Goal: Task Accomplishment & Management: Manage account settings

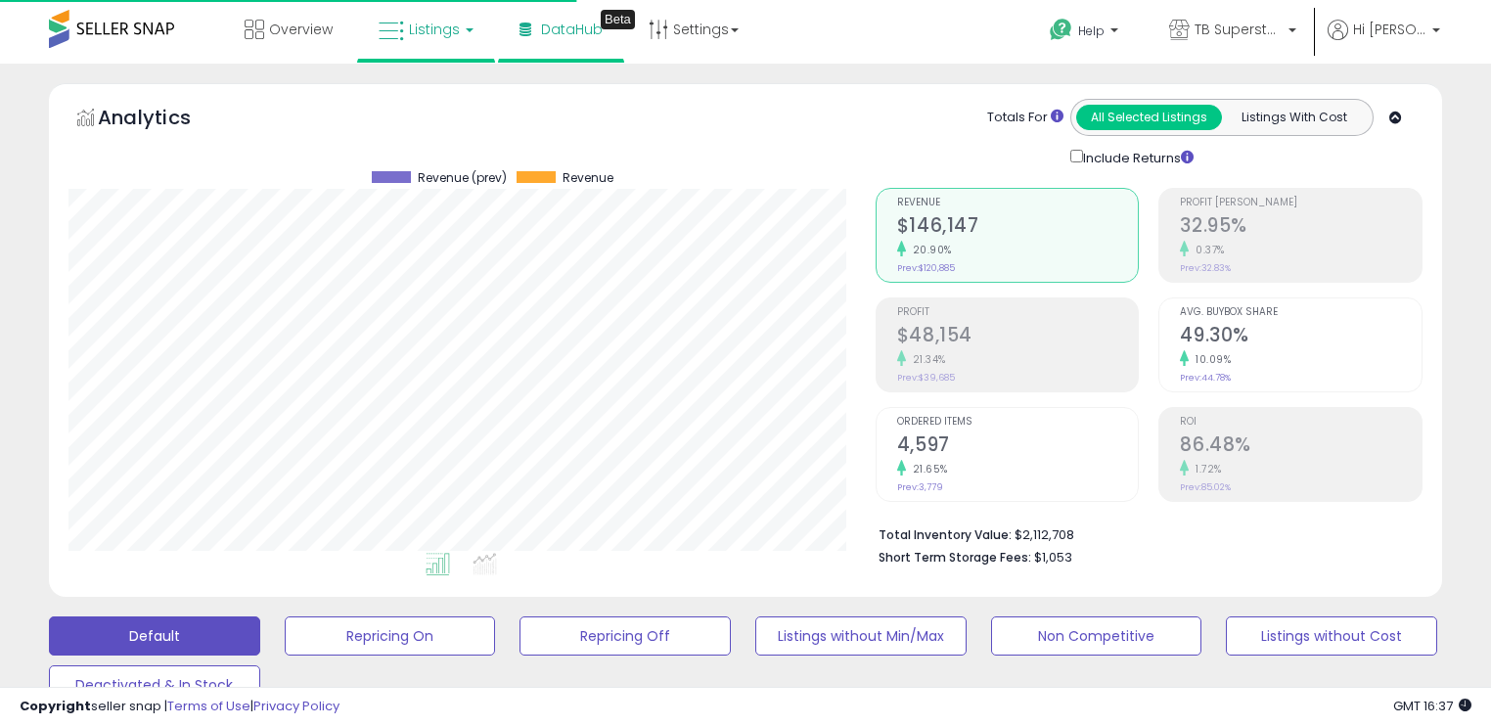
scroll to position [400, 806]
click at [487, 33] on li "Listings" at bounding box center [426, 31] width 138 height 63
click at [467, 35] on link "Listings" at bounding box center [426, 29] width 124 height 59
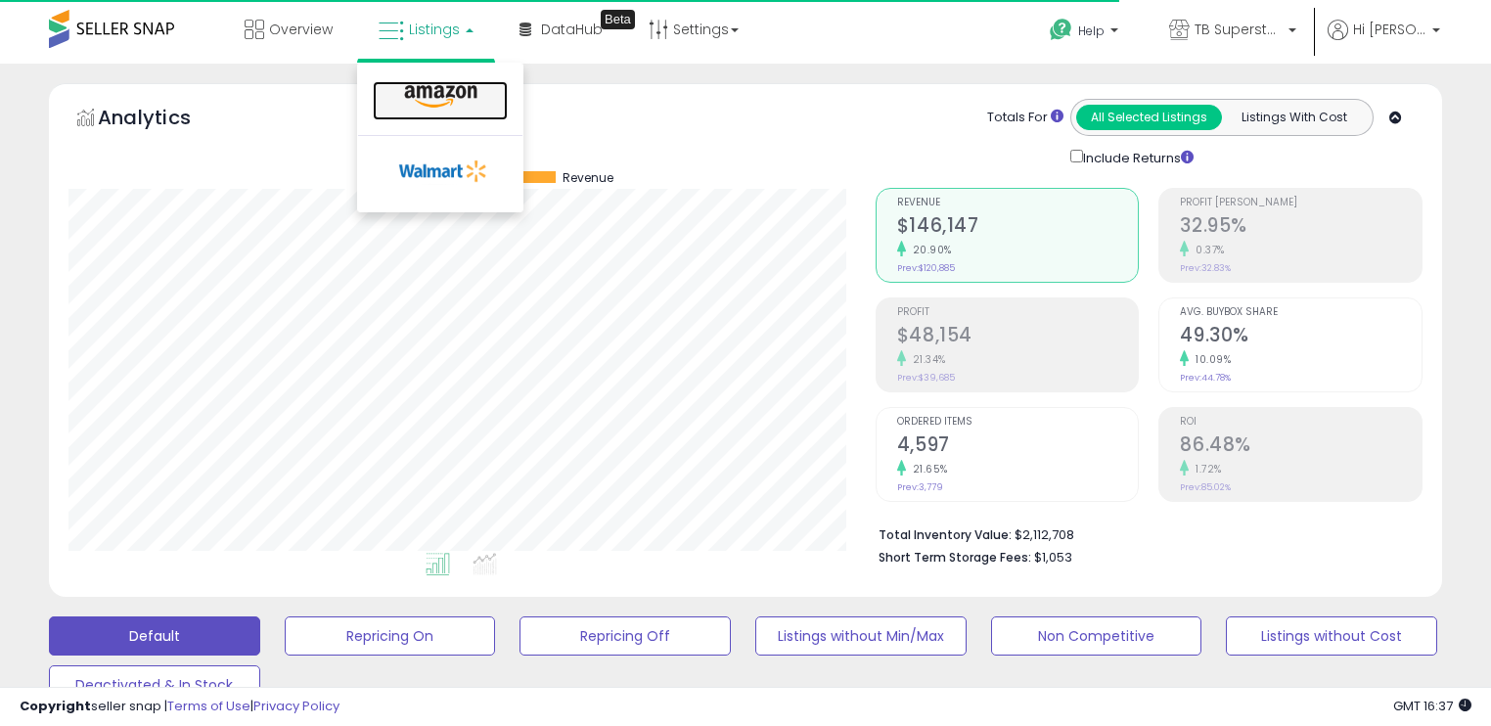
click at [437, 86] on icon at bounding box center [440, 96] width 85 height 25
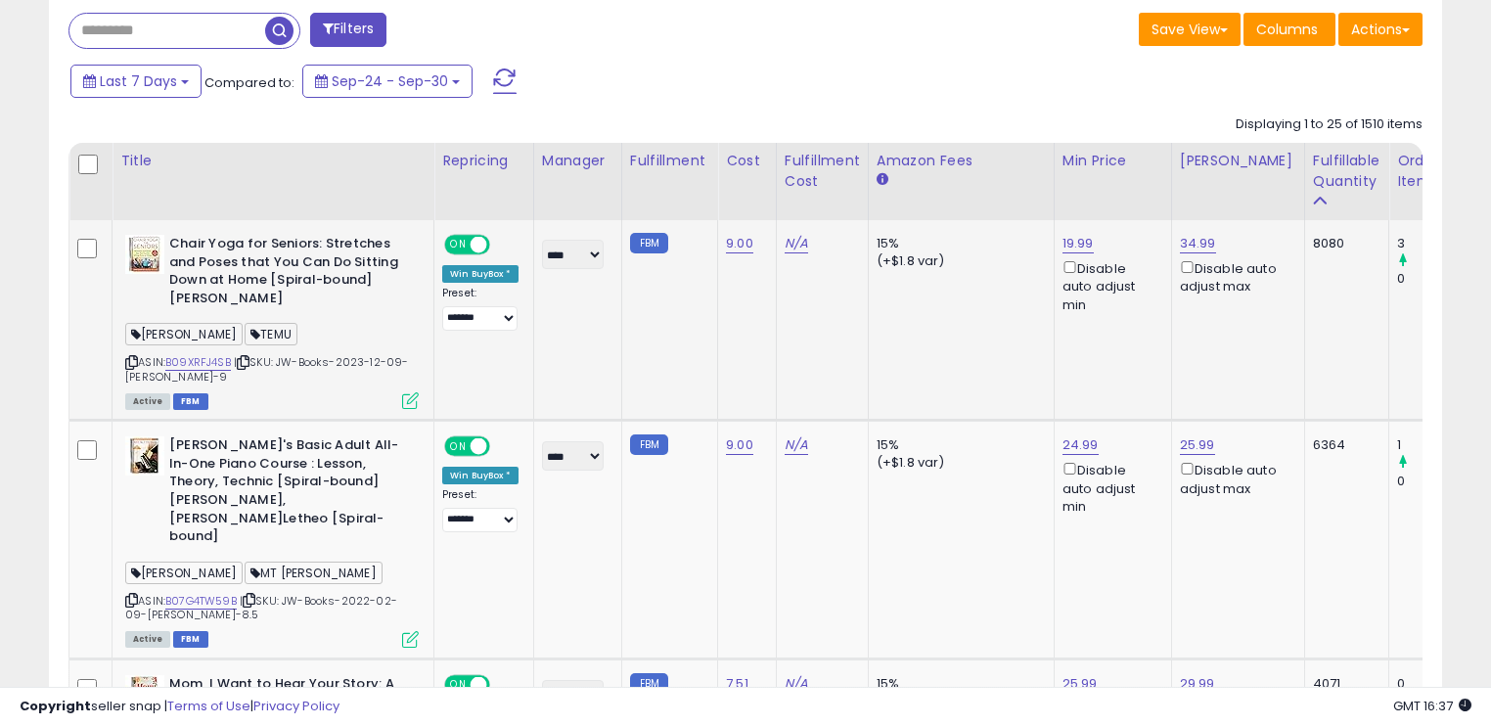
scroll to position [808, 0]
click at [206, 362] on link "B09XRFJ4SB" at bounding box center [198, 361] width 66 height 17
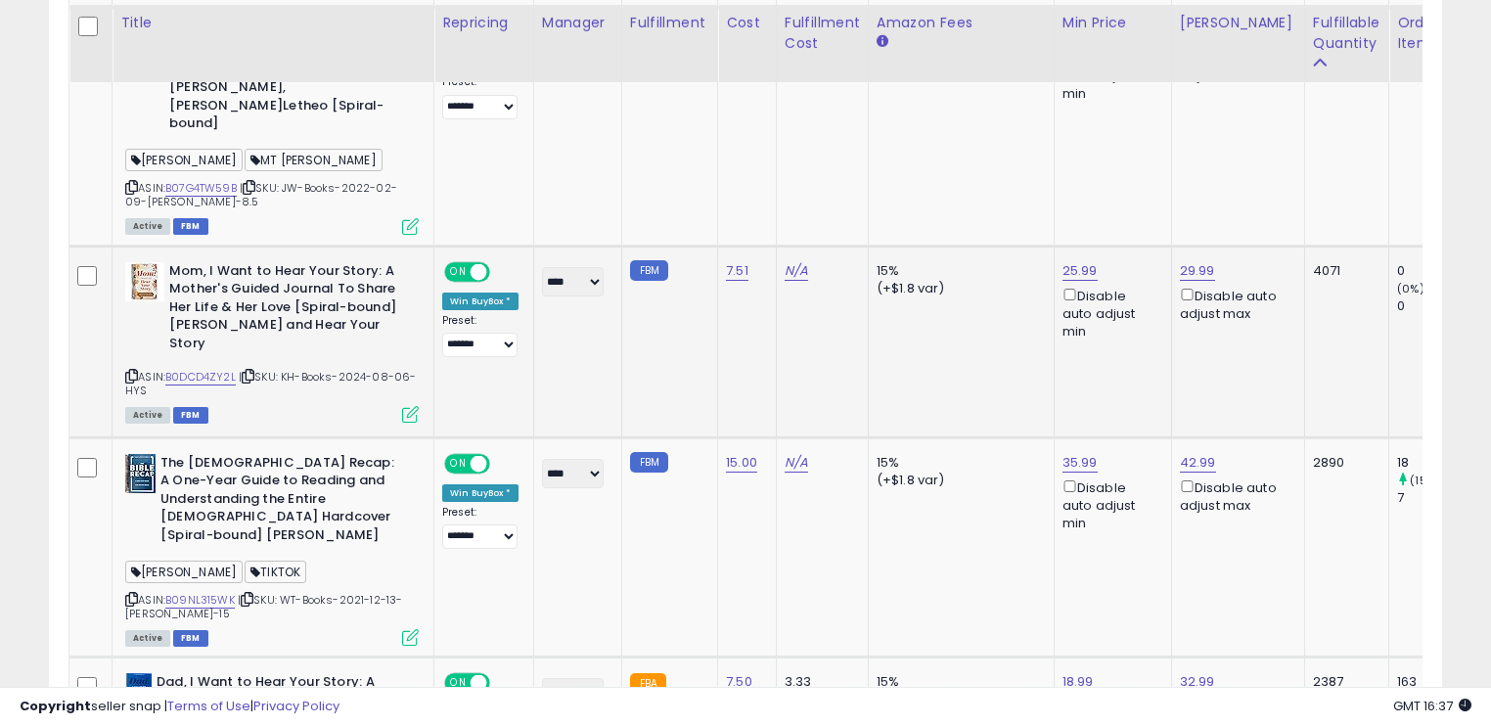
scroll to position [1224, 0]
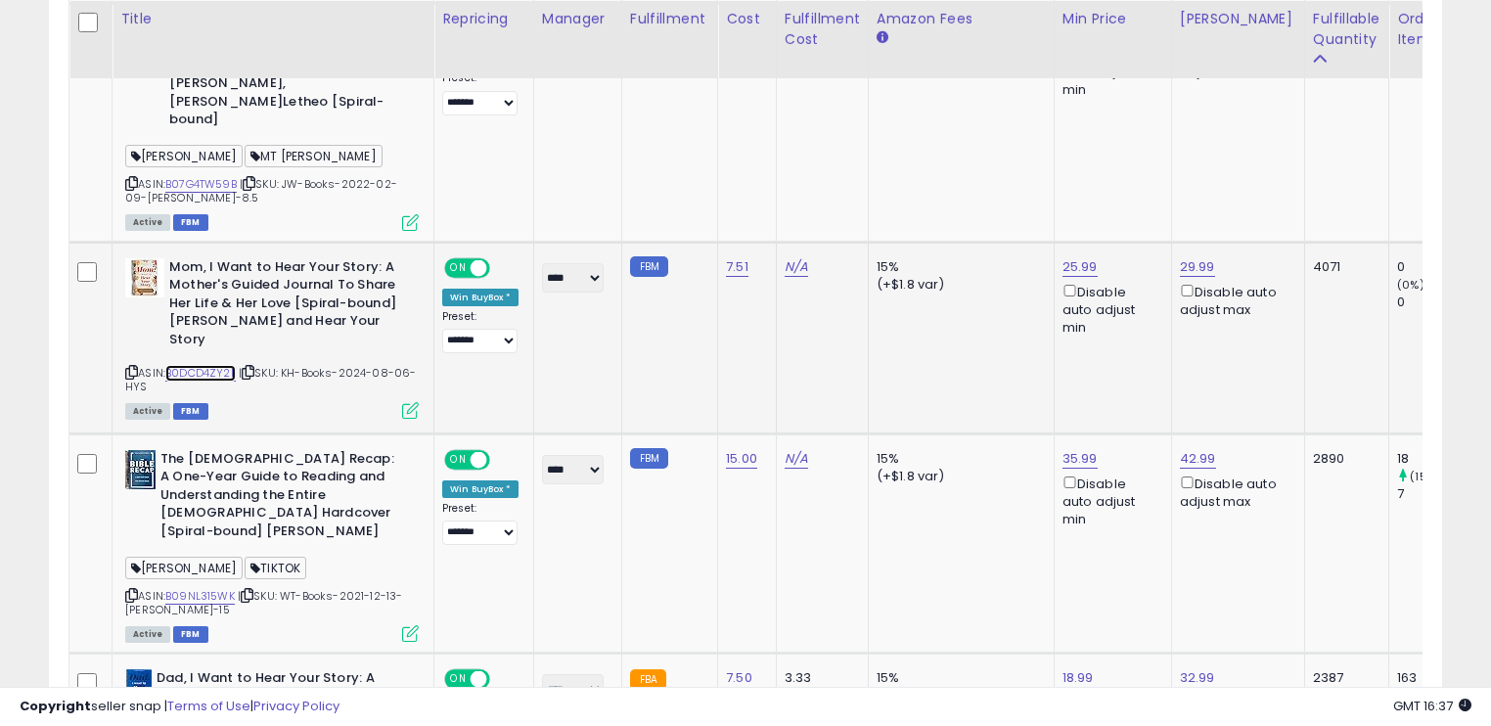
click at [224, 365] on link "B0DCD4ZY2L" at bounding box center [200, 373] width 70 height 17
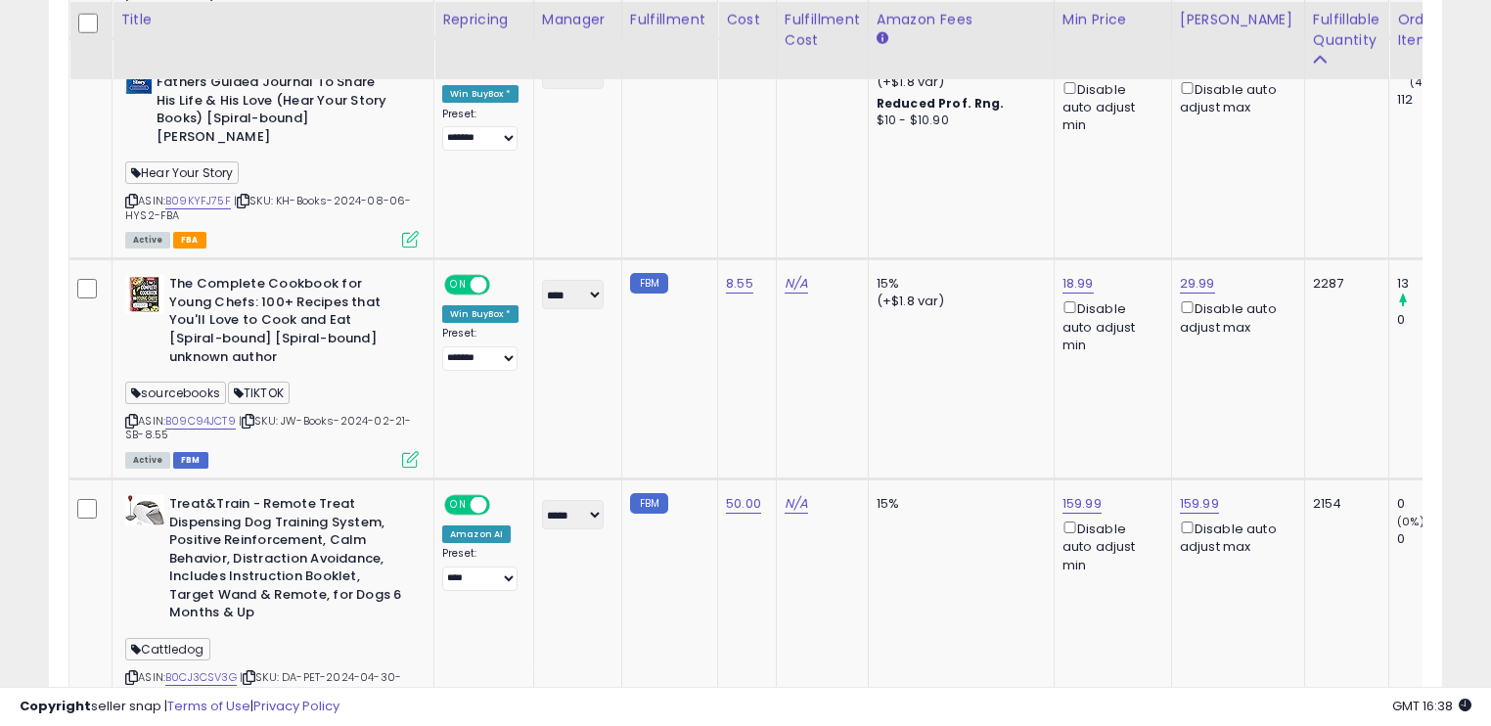
scroll to position [1839, 0]
click at [213, 412] on link "B09C94JCT9" at bounding box center [200, 420] width 70 height 17
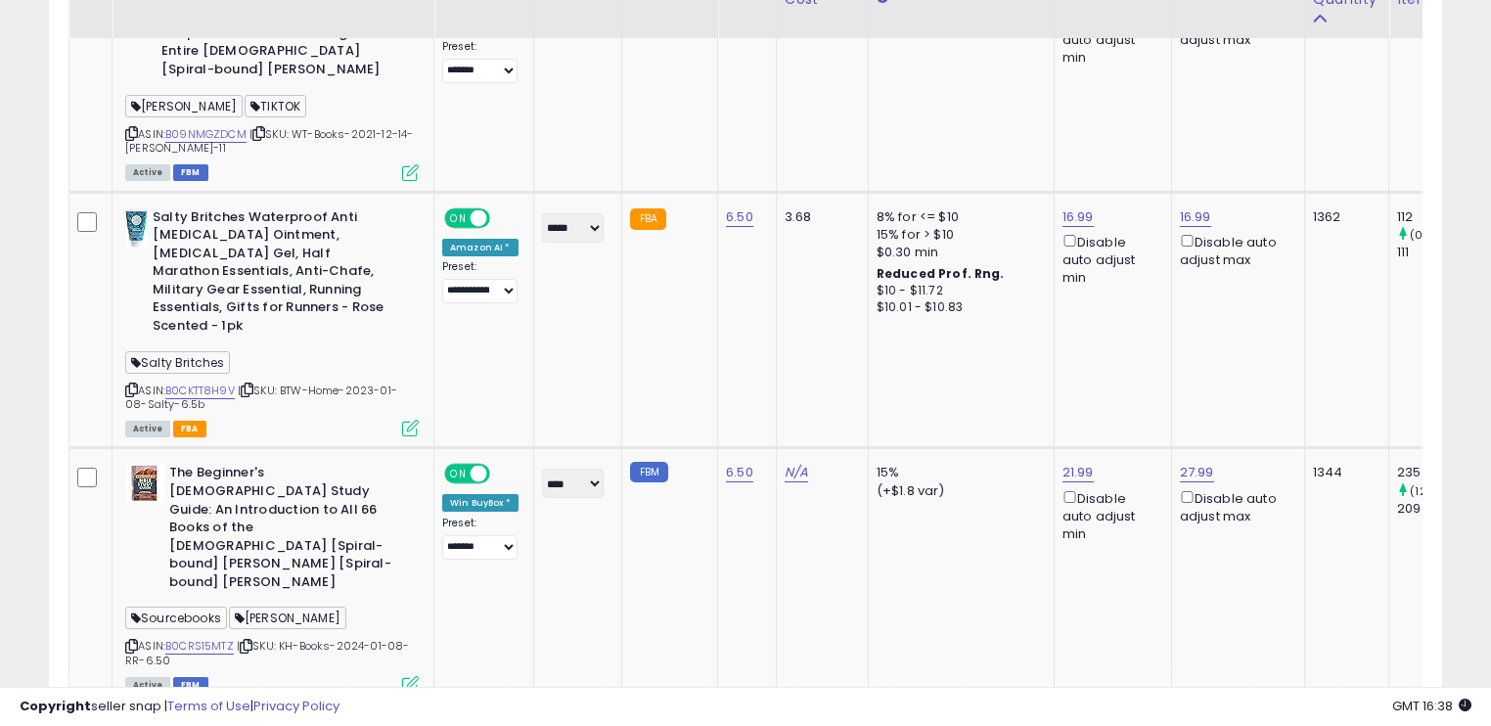
scroll to position [2952, 0]
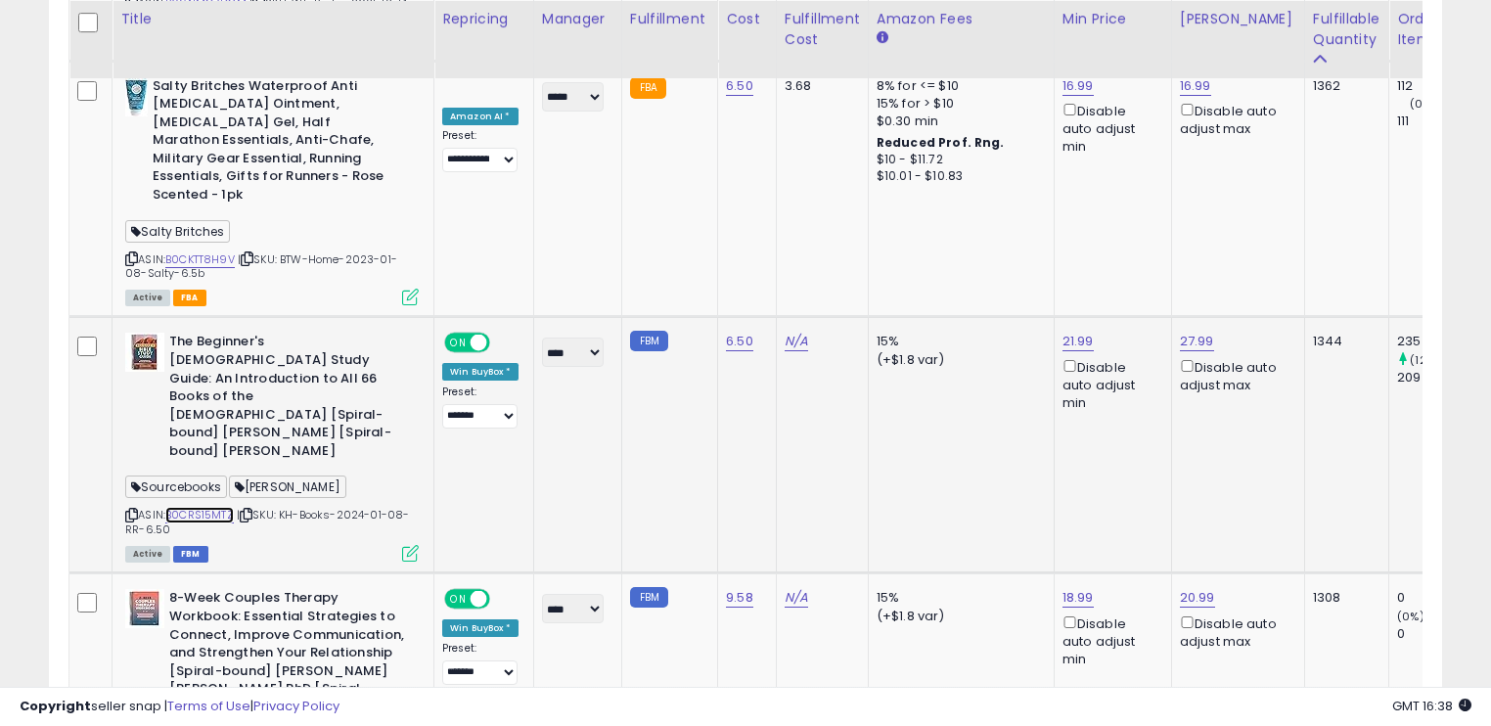
click at [225, 507] on link "B0CRS15MTZ" at bounding box center [199, 515] width 68 height 17
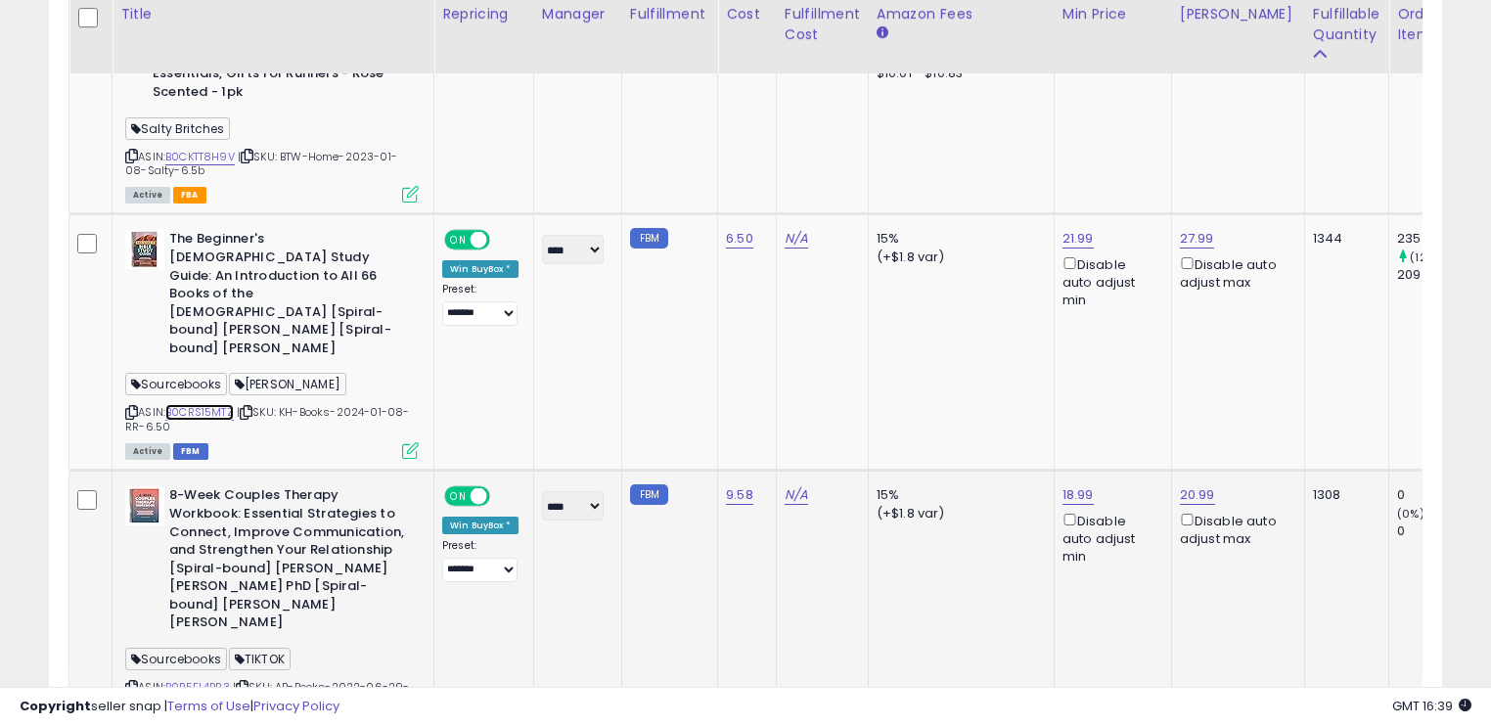
scroll to position [3057, 0]
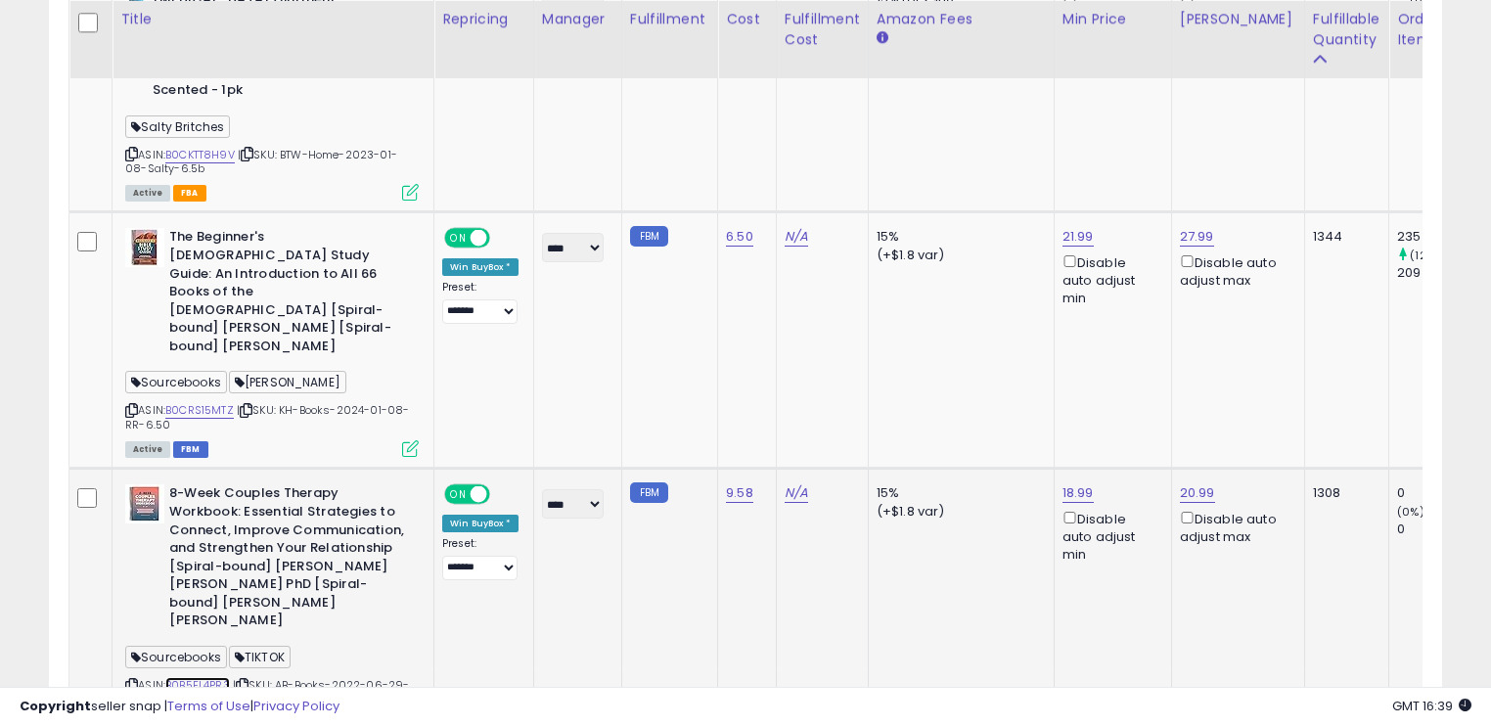
click at [226, 677] on link "B0B5FL4PR3" at bounding box center [197, 685] width 65 height 17
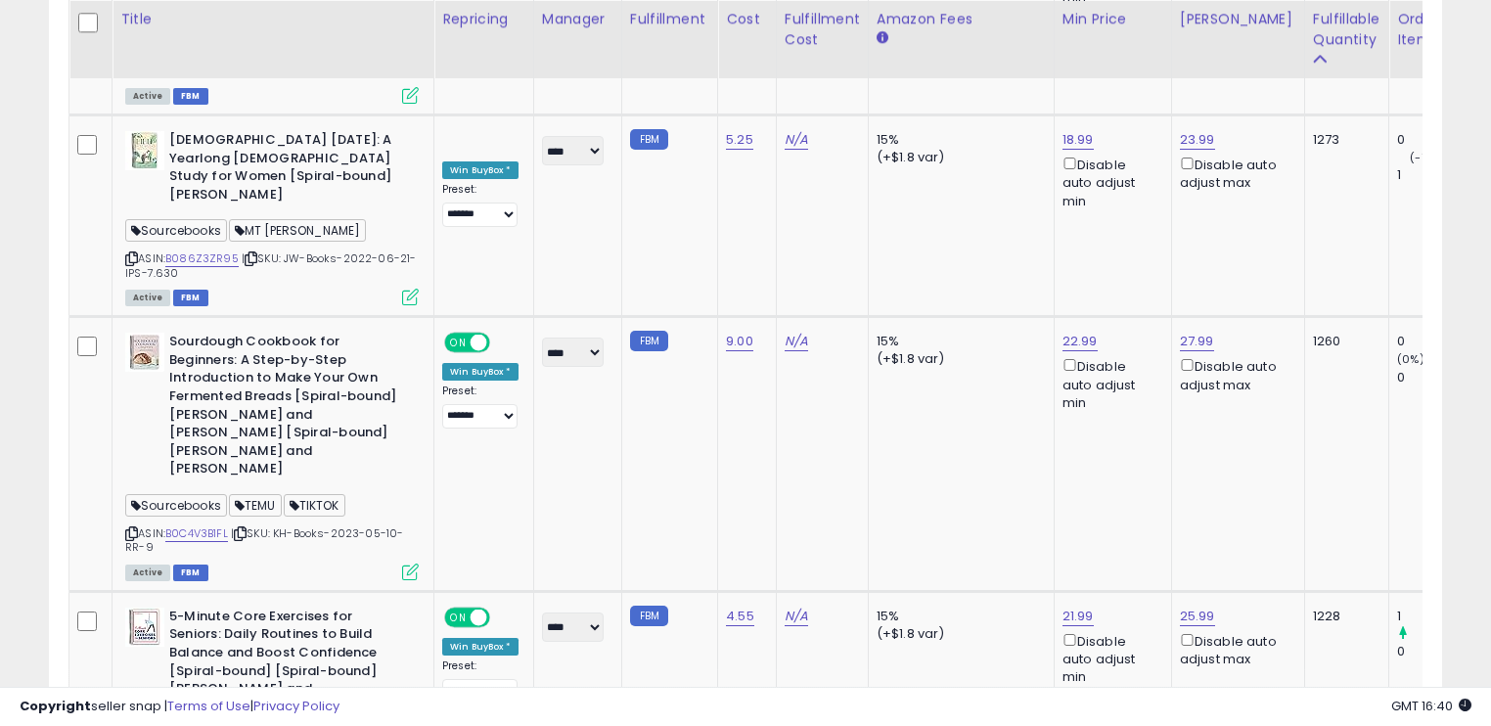
scroll to position [3899, 0]
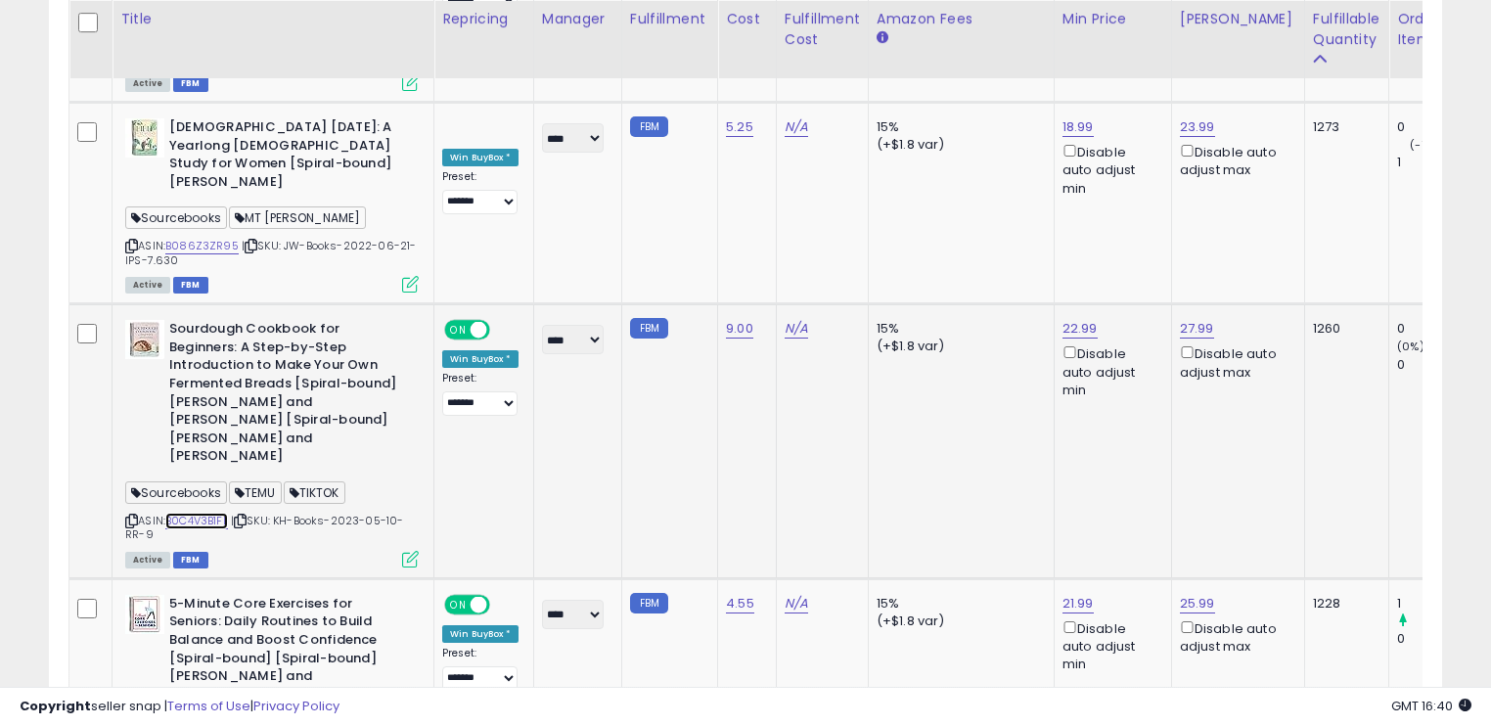
click at [202, 513] on link "B0C4V3B1FL" at bounding box center [196, 521] width 63 height 17
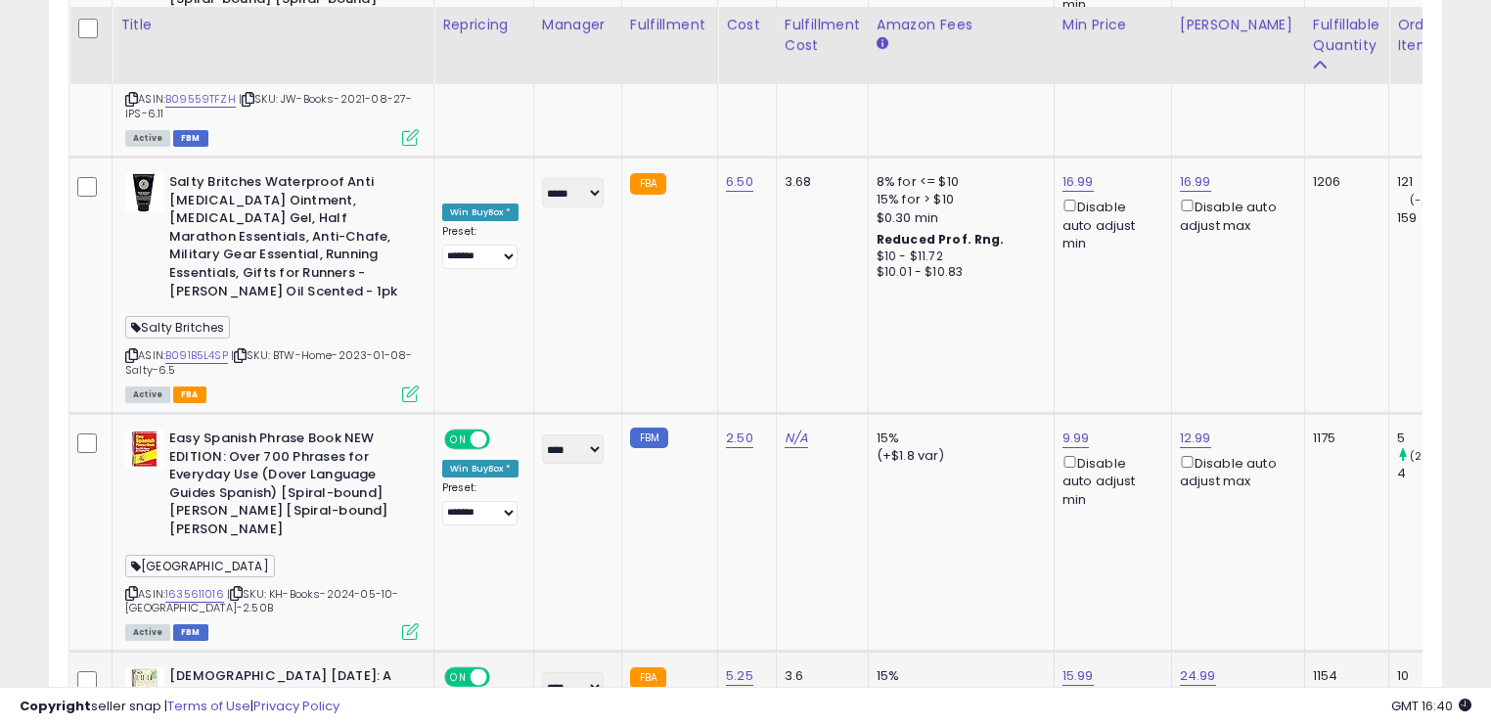
scroll to position [4564, 0]
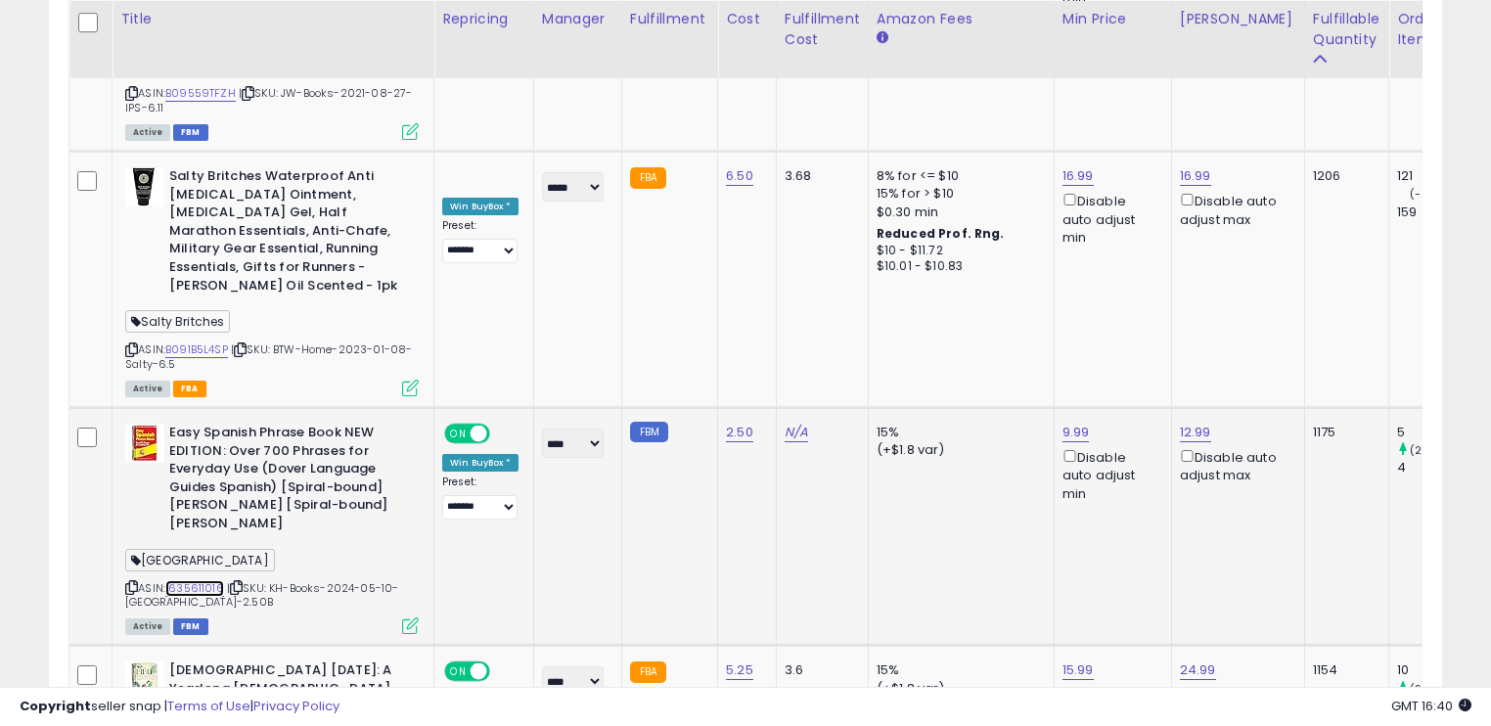
click at [197, 580] on link "1635611016" at bounding box center [194, 588] width 59 height 17
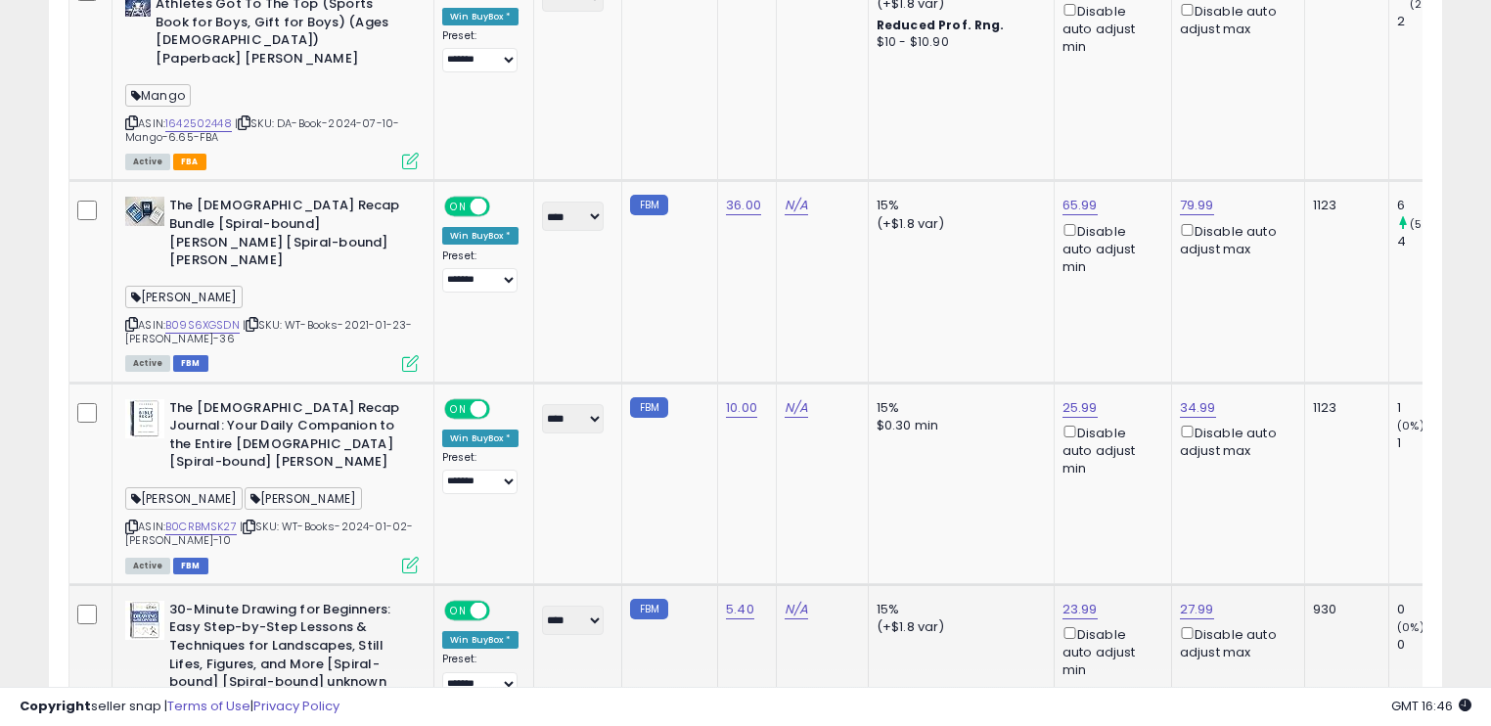
scroll to position [5482, 0]
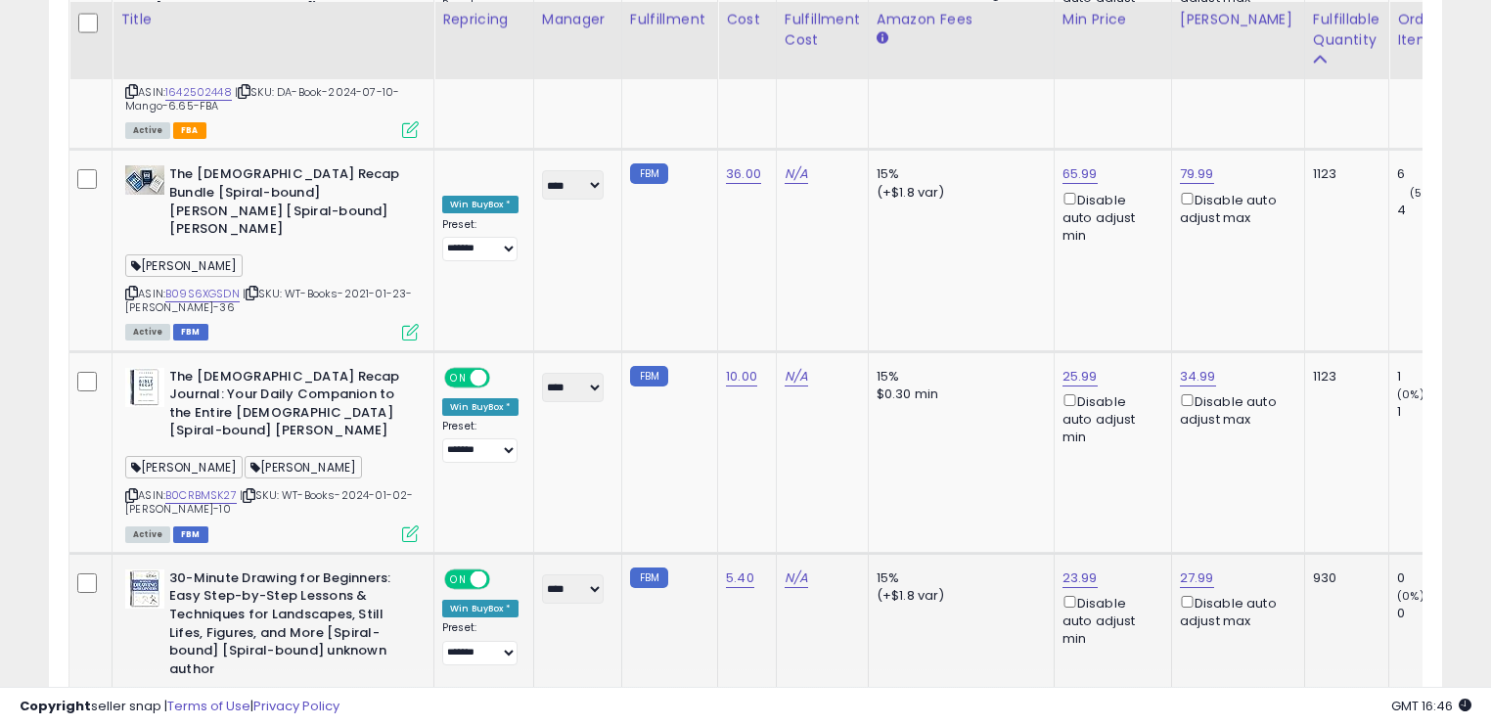
click at [214, 725] on link "B08WR8P3SC" at bounding box center [203, 733] width 76 height 17
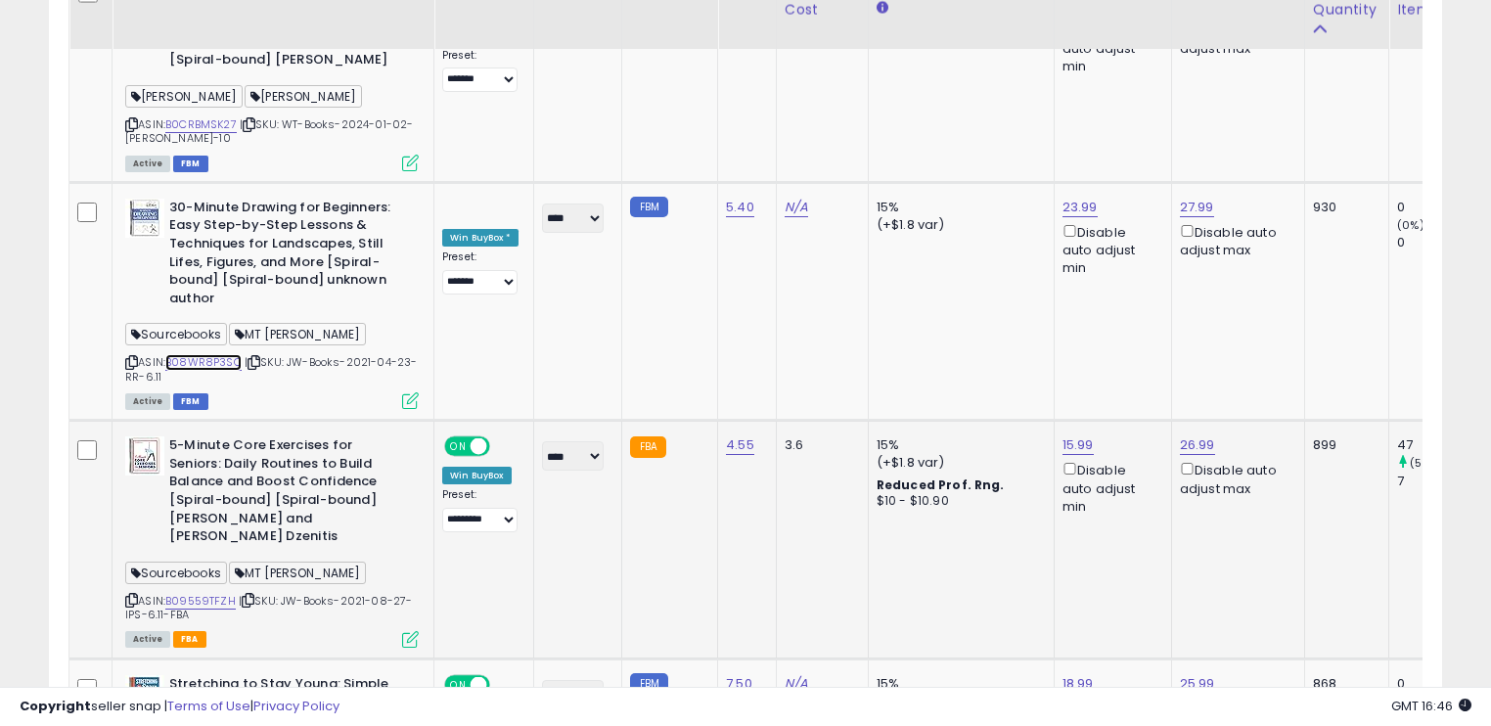
scroll to position [5860, 0]
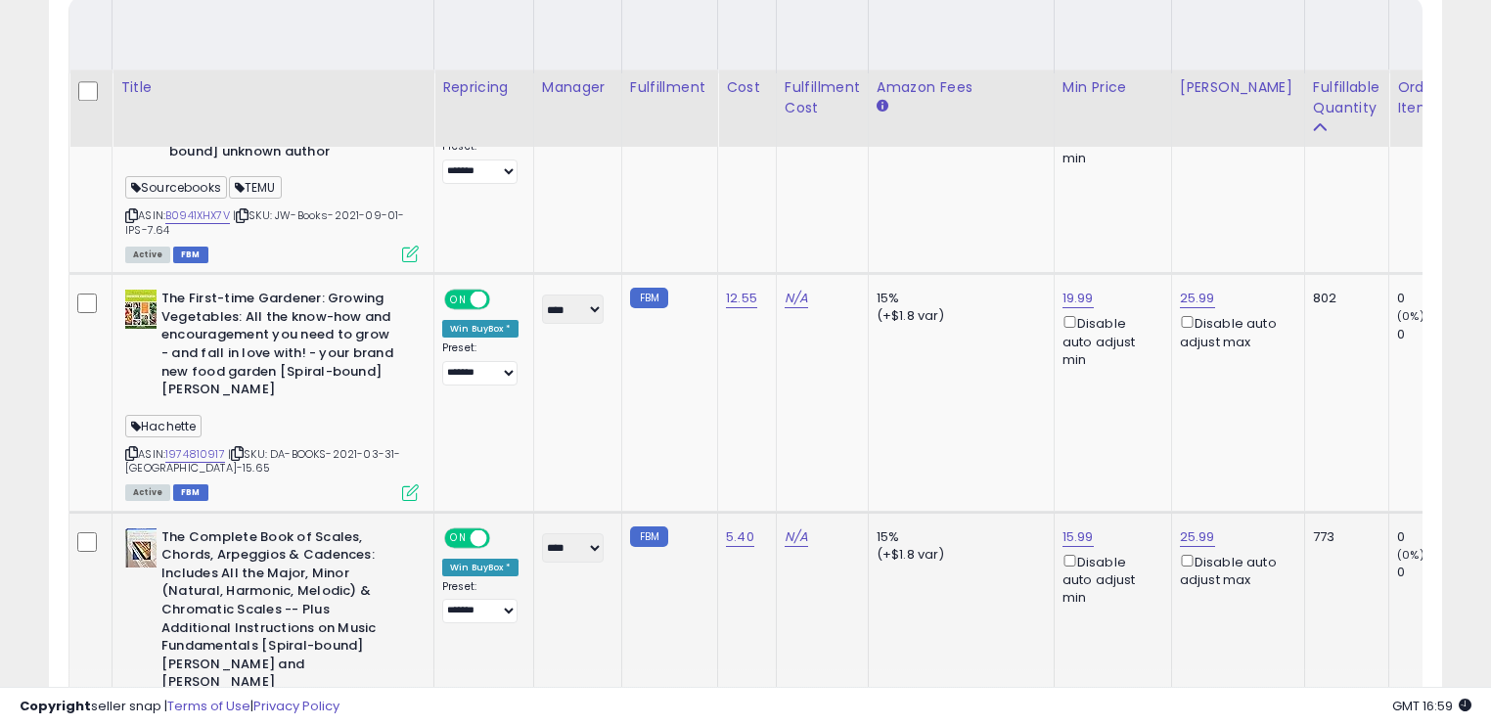
scroll to position [1173, 0]
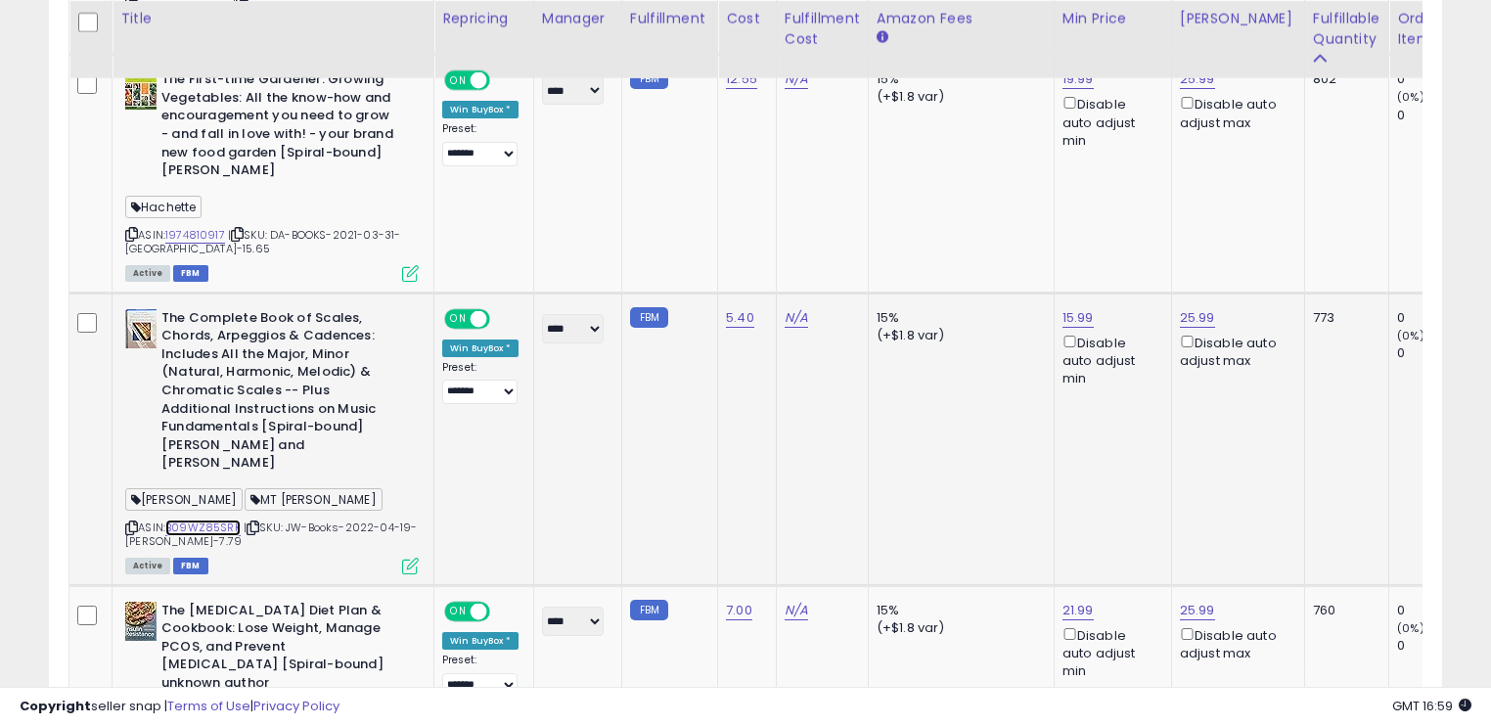
click at [225, 519] on link "B09WZ85SRK" at bounding box center [202, 527] width 75 height 17
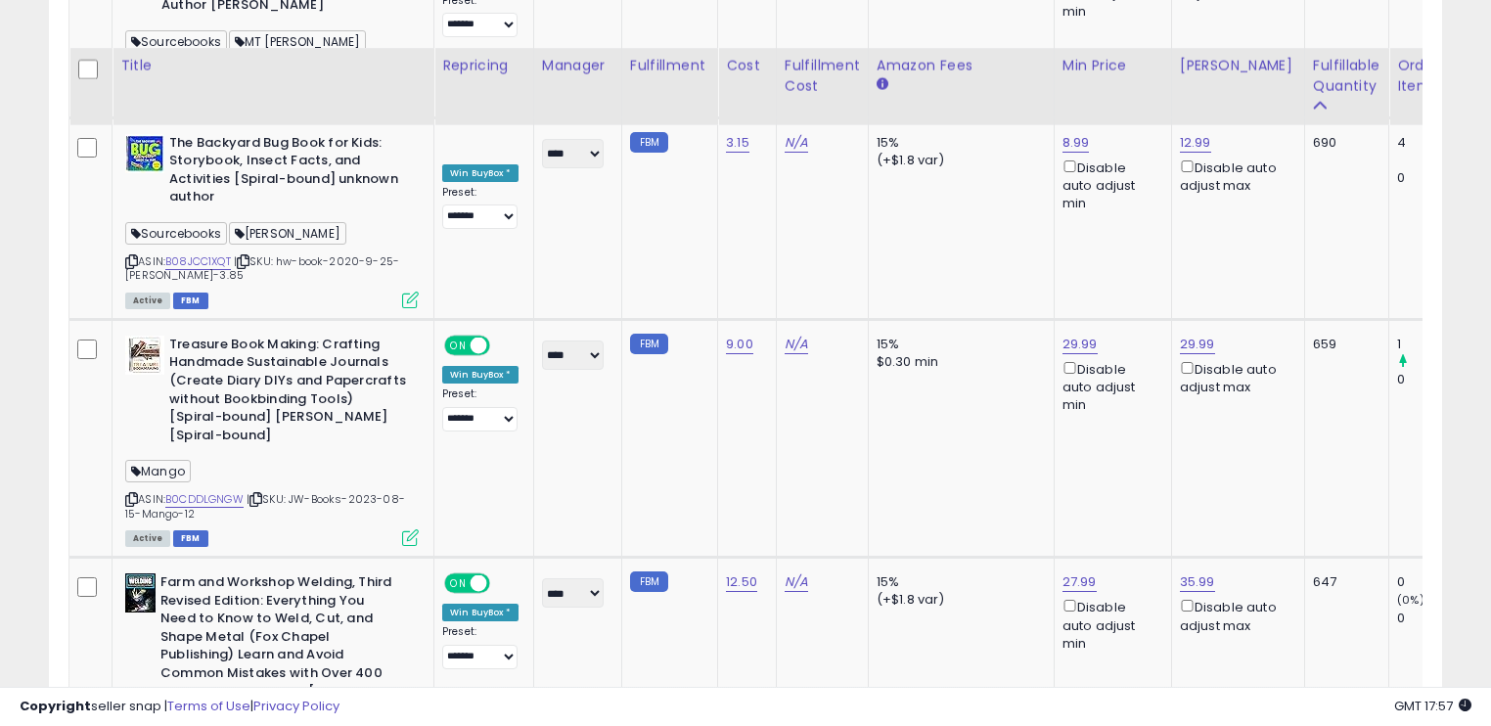
scroll to position [3429, 0]
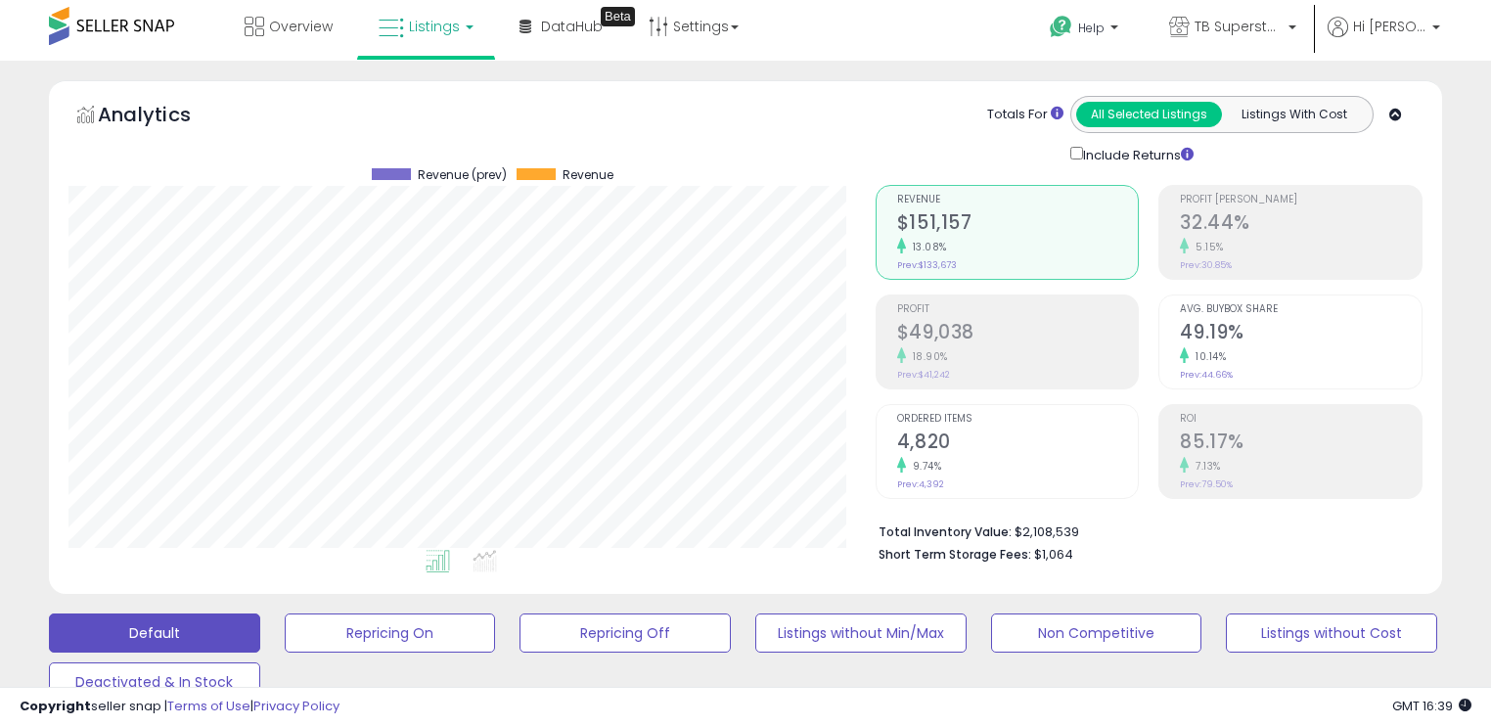
scroll to position [505, 0]
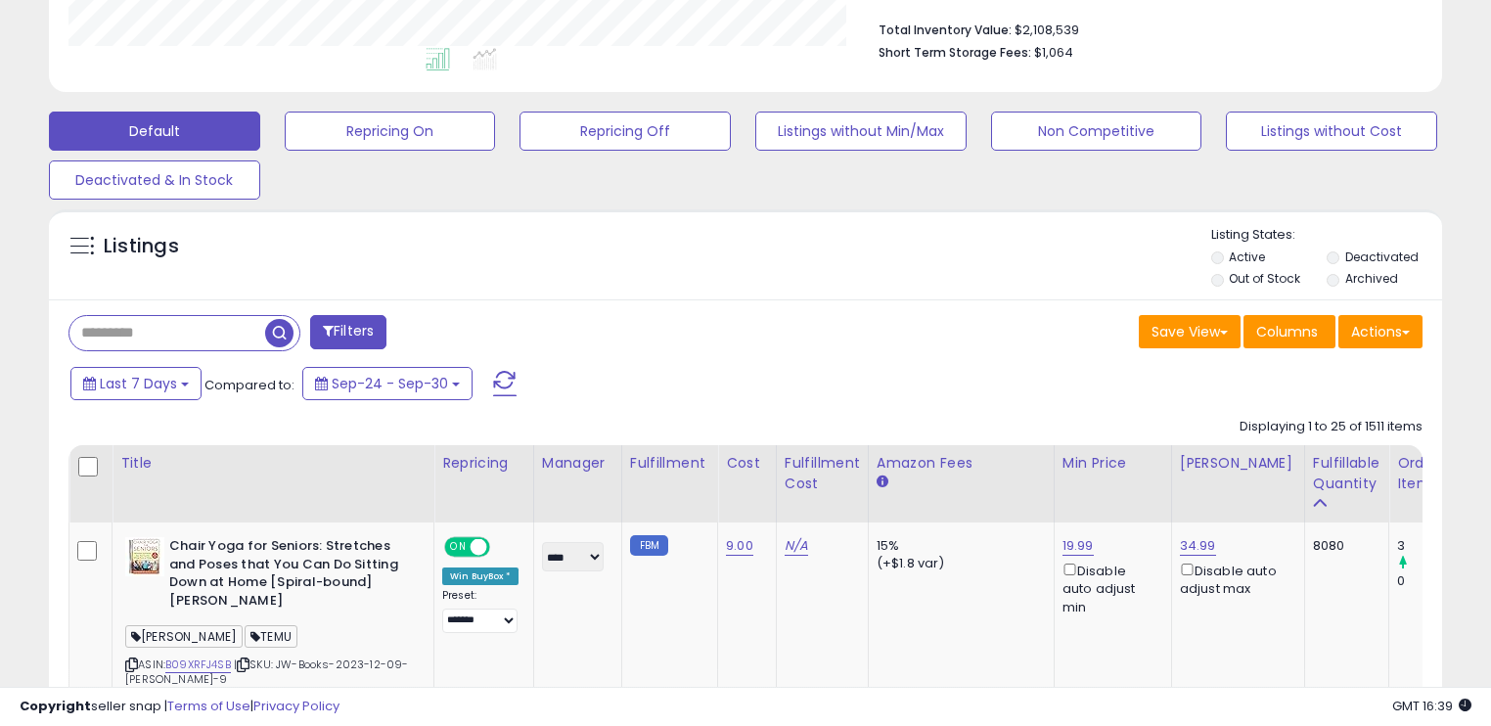
click at [257, 317] on input "text" at bounding box center [167, 333] width 196 height 34
paste input "**********"
type input "**********"
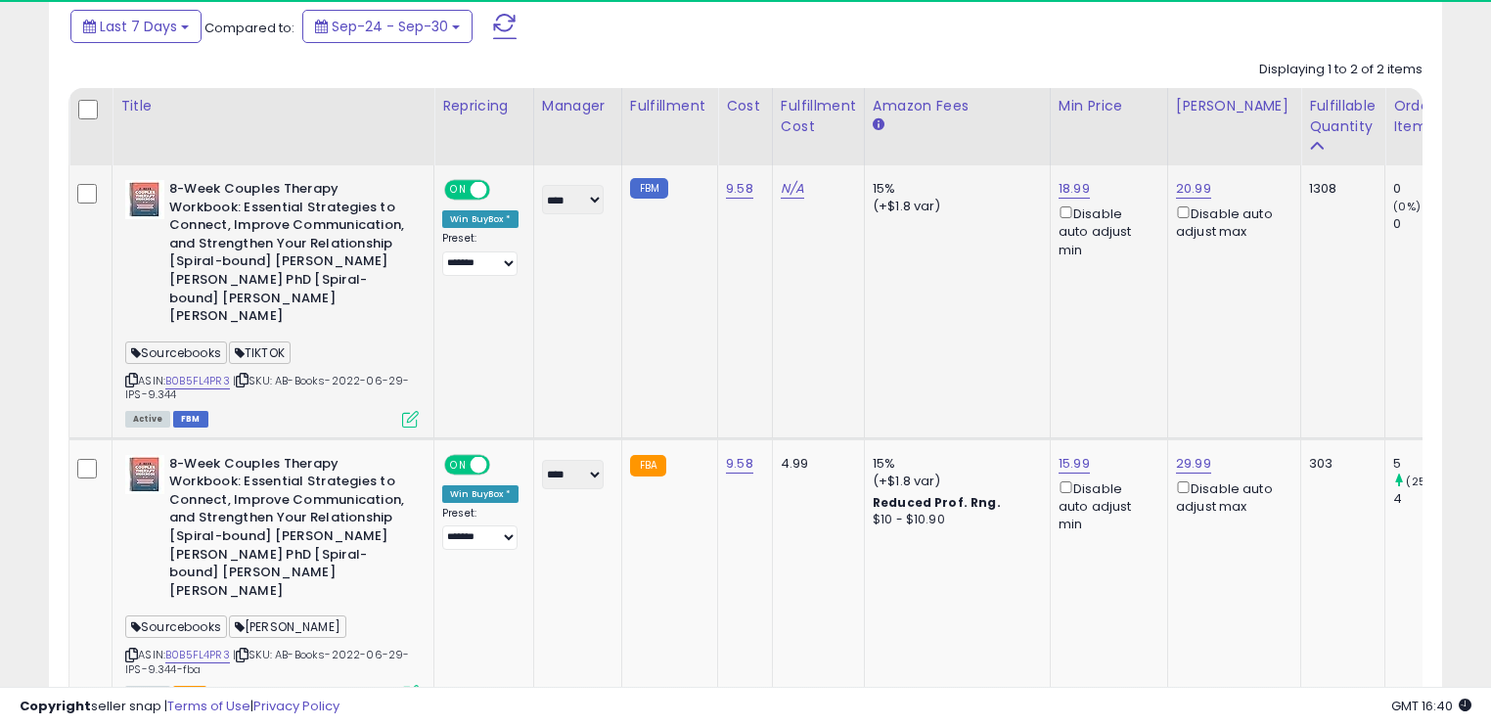
scroll to position [400, 806]
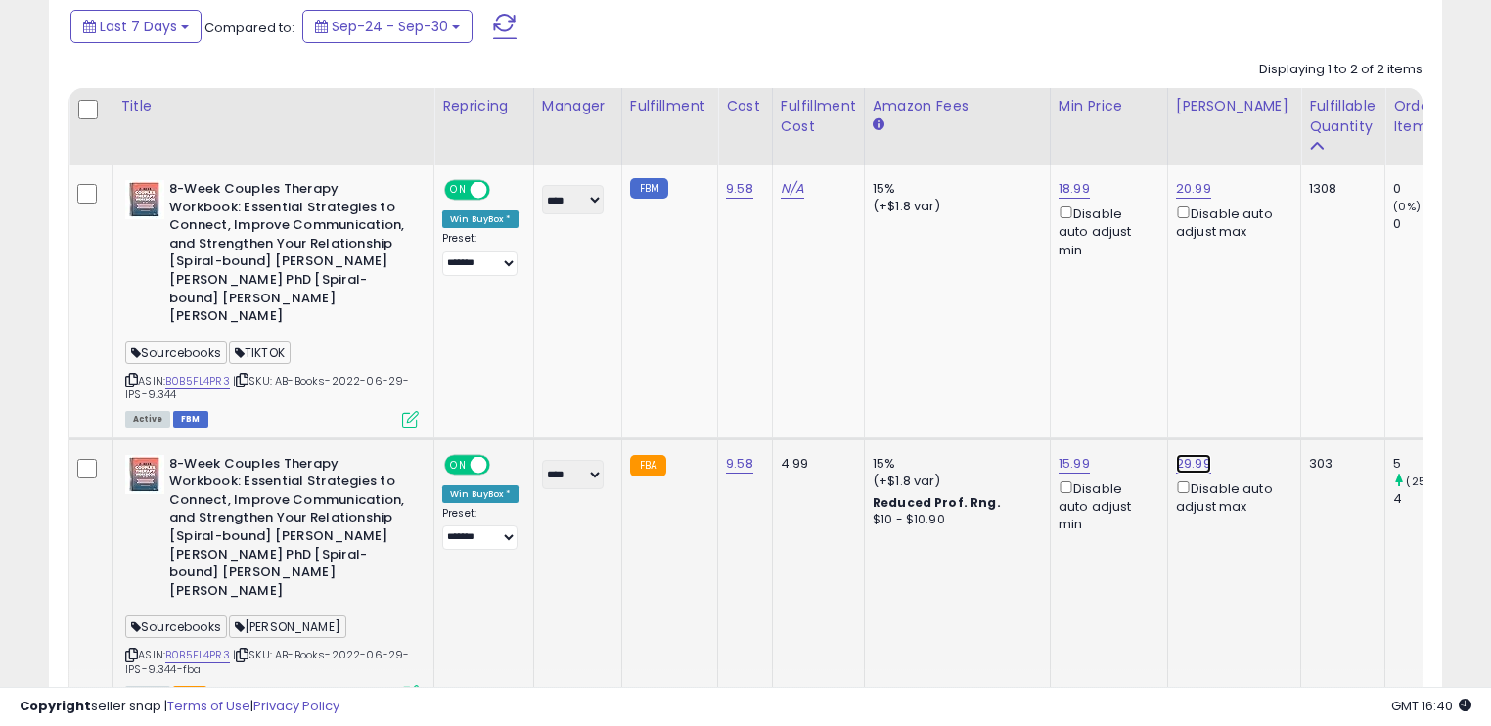
click at [1194, 454] on link "29.99" at bounding box center [1193, 464] width 35 height 20
click at [1173, 390] on input "*****" at bounding box center [1142, 378] width 174 height 33
click at [1169, 383] on input "*****" at bounding box center [1142, 378] width 174 height 33
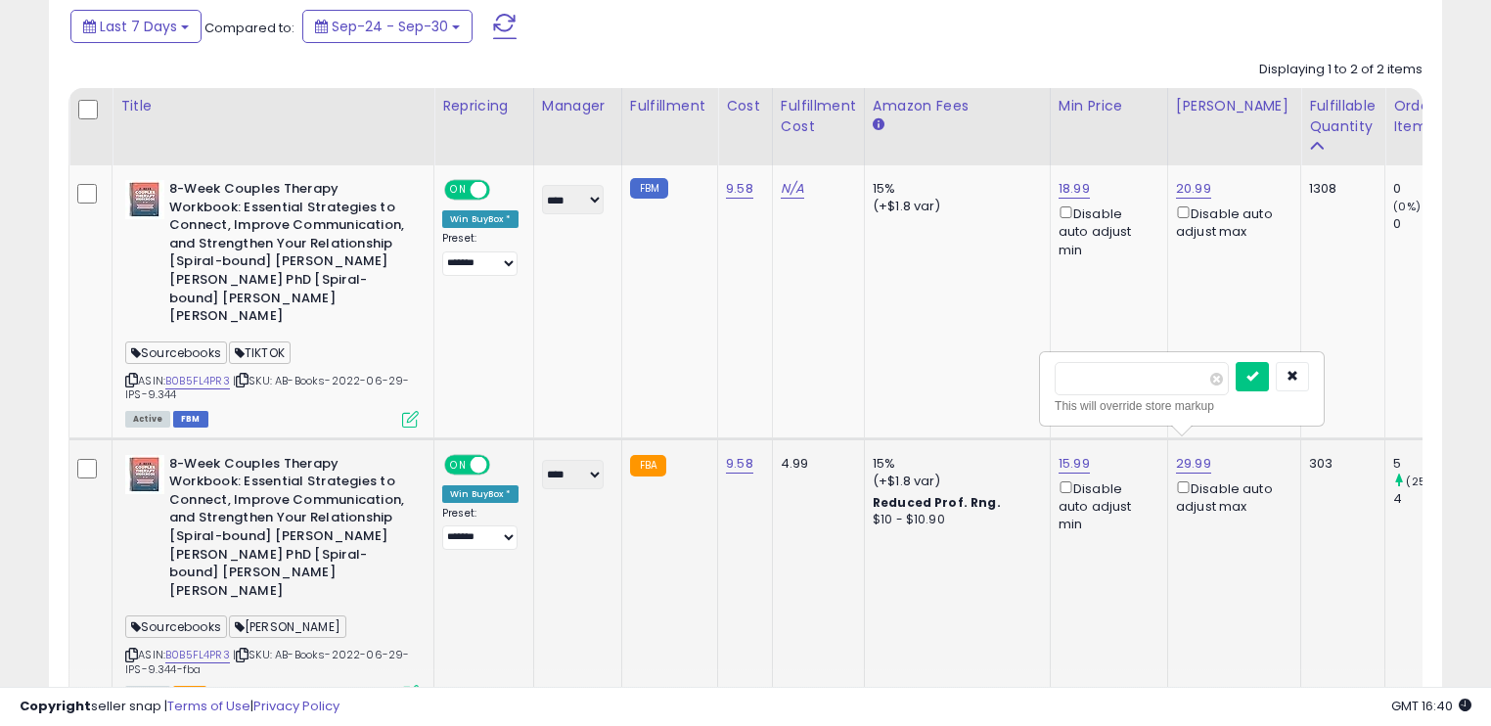
type input "*****"
click button "submit" at bounding box center [1251, 376] width 33 height 29
click at [1070, 454] on link "15.99" at bounding box center [1073, 464] width 31 height 20
click at [1190, 376] on button "button" at bounding box center [1172, 376] width 33 height 29
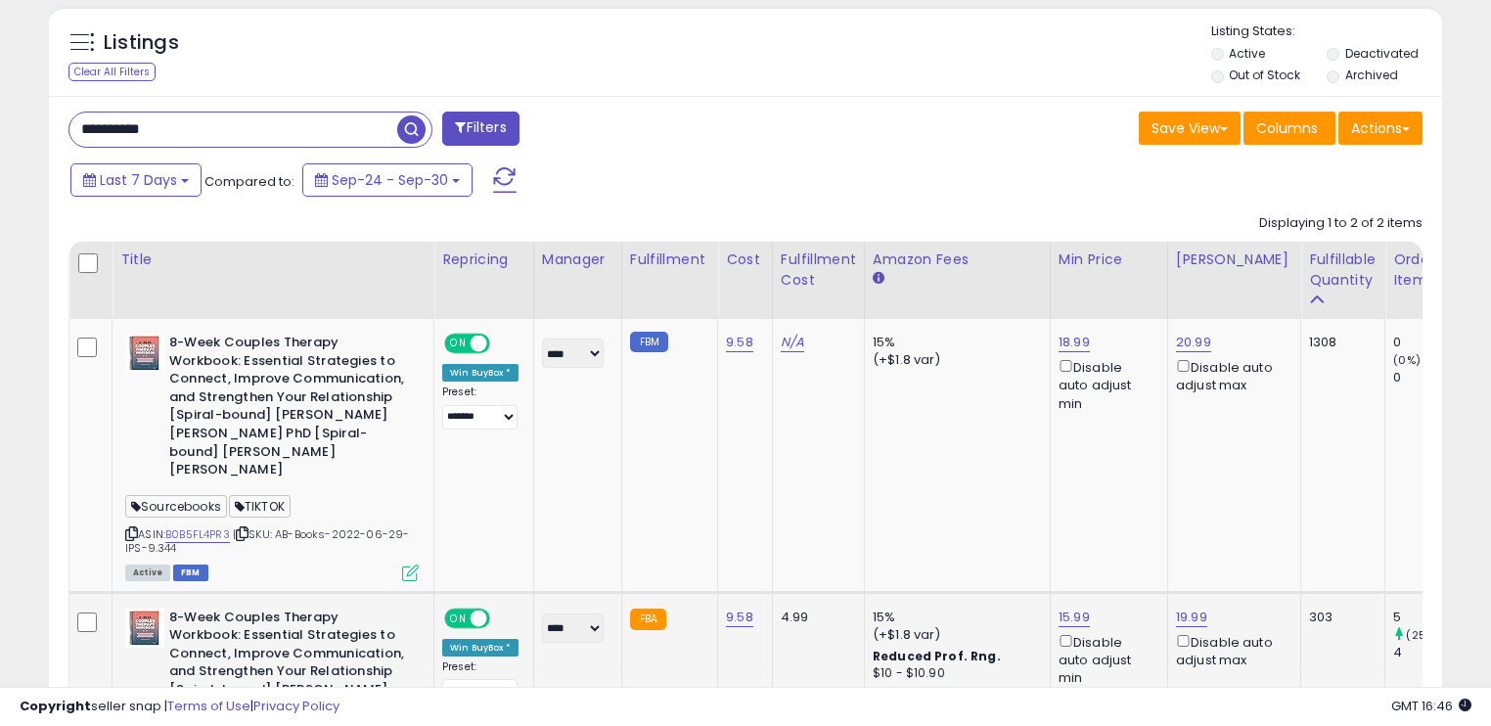
scroll to position [705, 0]
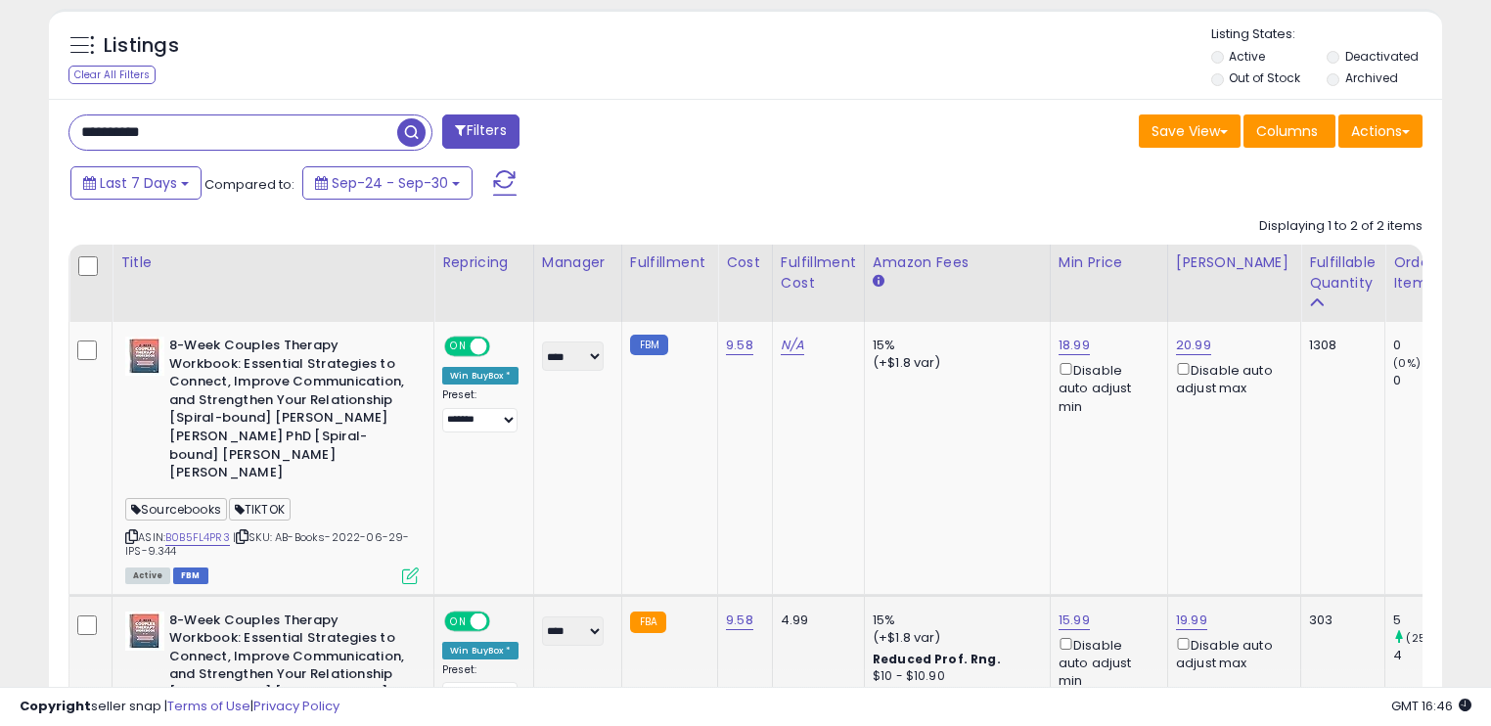
click at [285, 146] on input "**********" at bounding box center [233, 132] width 328 height 34
paste input "text"
type input "**********"
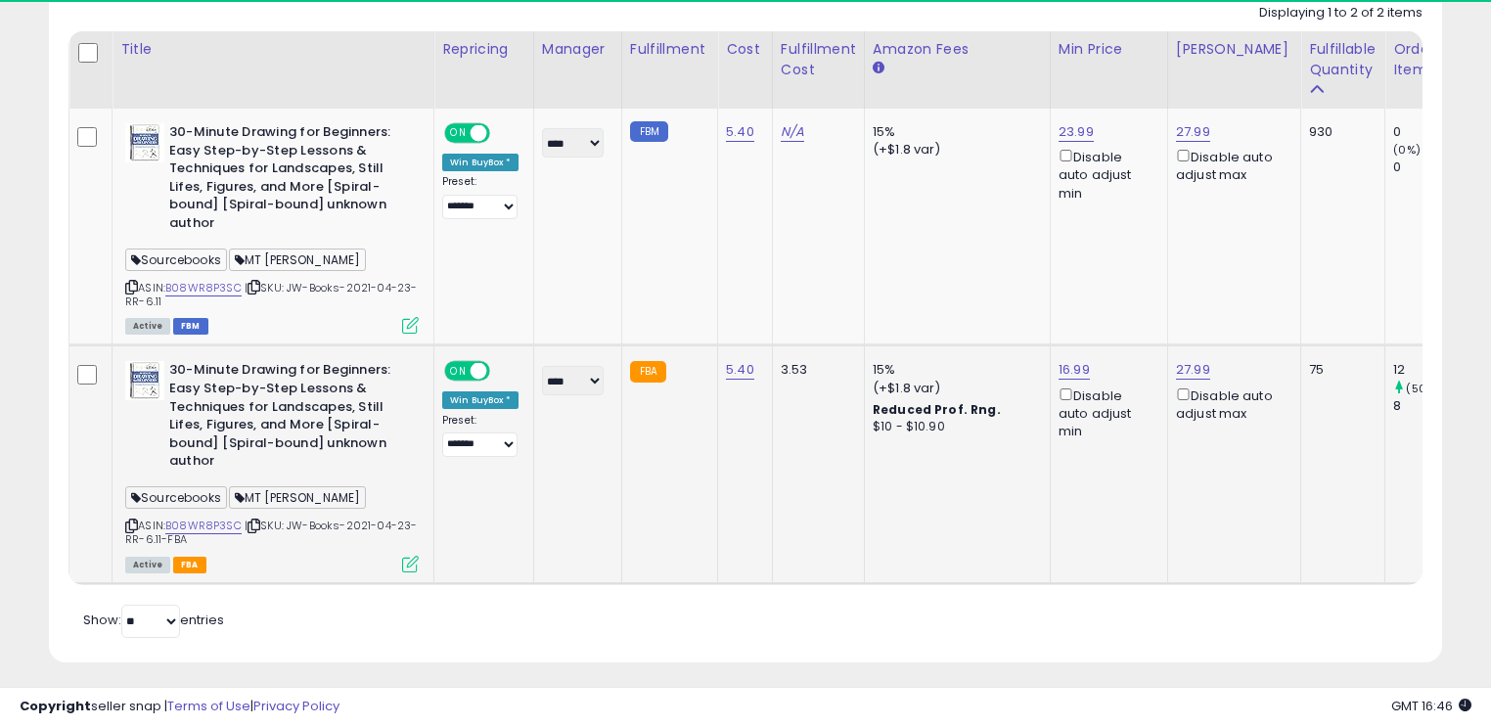
scroll to position [400, 806]
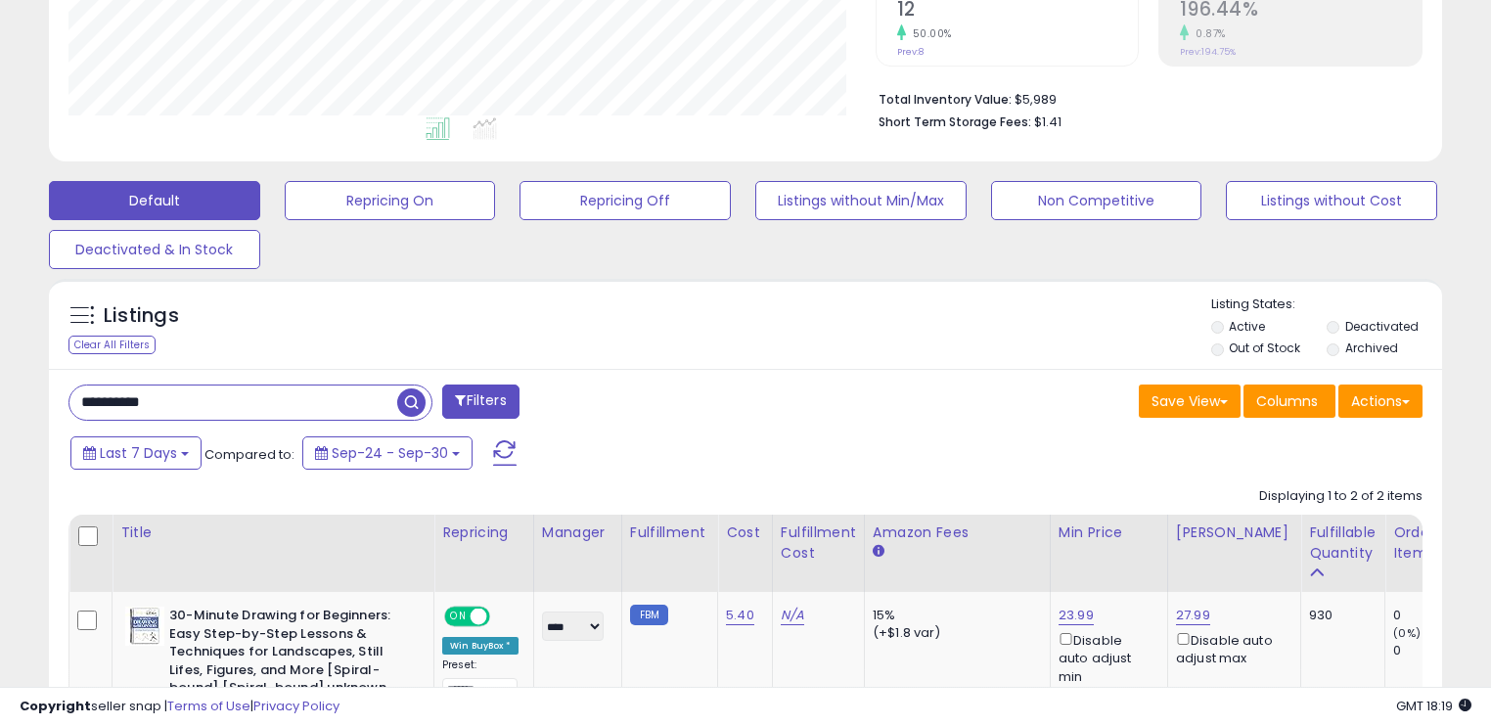
scroll to position [400, 806]
